Goal: Task Accomplishment & Management: Use online tool/utility

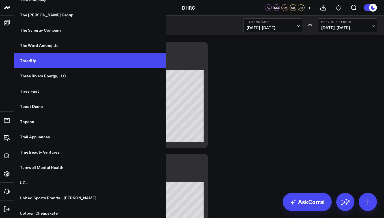
scroll to position [4238, 0]
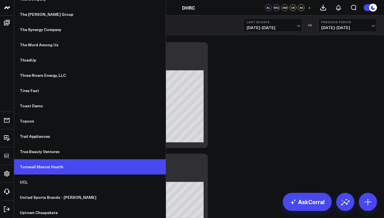
click at [36, 169] on link "Turnwell Mental Health" at bounding box center [90, 167] width 152 height 15
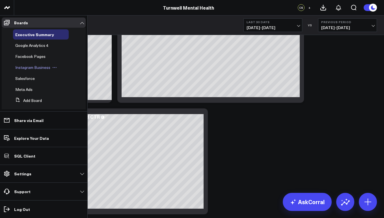
scroll to position [2, 0]
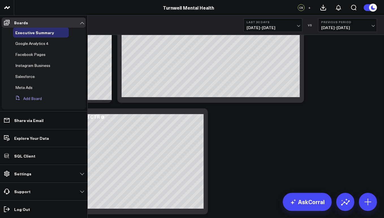
click at [35, 97] on button "Add Board" at bounding box center [27, 99] width 29 height 10
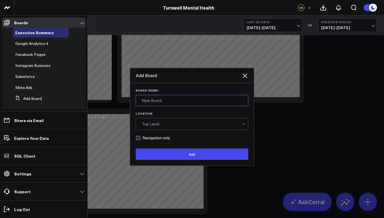
click at [152, 100] on input "Board Name" at bounding box center [192, 100] width 113 height 11
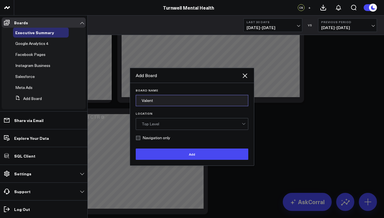
type input "Valent"
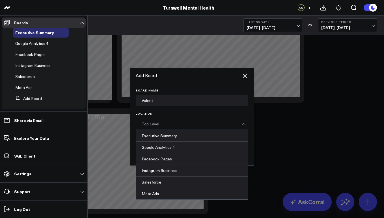
click at [168, 122] on div "Top Level" at bounding box center [192, 124] width 100 height 11
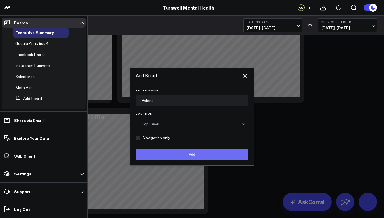
click at [154, 152] on button "Add" at bounding box center [192, 154] width 113 height 11
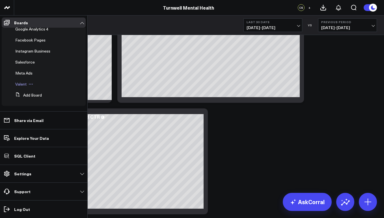
scroll to position [16, 0]
click at [17, 83] on span "Valent" at bounding box center [20, 83] width 11 height 5
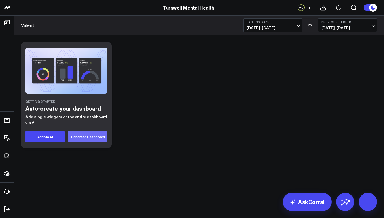
click at [80, 135] on button "Generate Dashboard" at bounding box center [87, 136] width 39 height 11
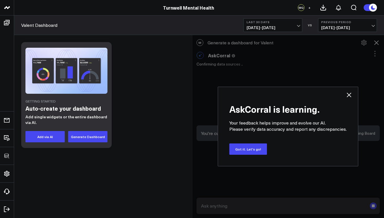
click at [350, 97] on icon at bounding box center [349, 95] width 7 height 7
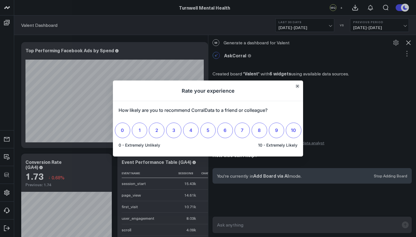
click at [296, 86] on icon "Close" at bounding box center [297, 86] width 3 height 3
